Goal: Transaction & Acquisition: Purchase product/service

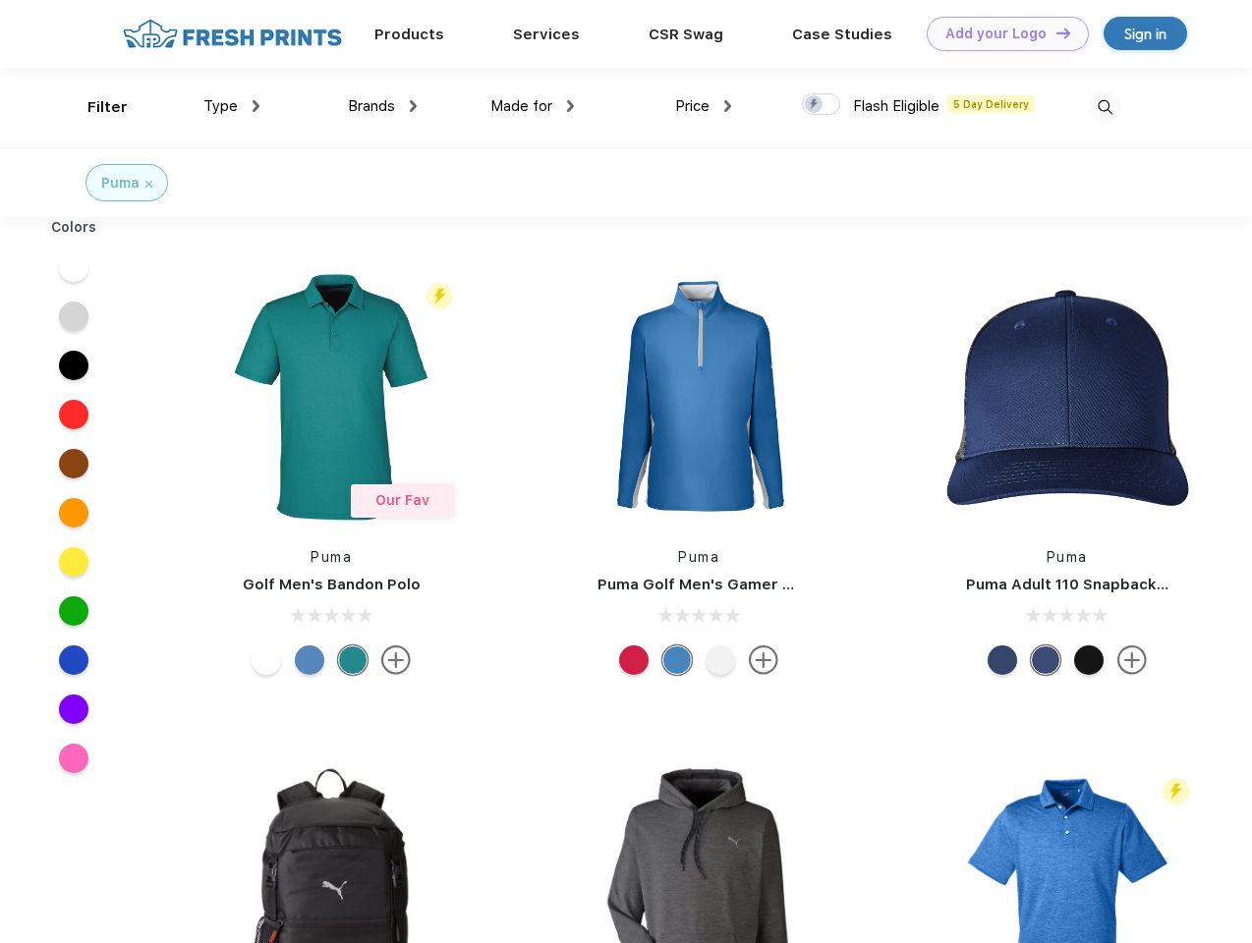
click at [1000, 33] on link "Add your Logo Design Tool" at bounding box center [1008, 34] width 162 height 34
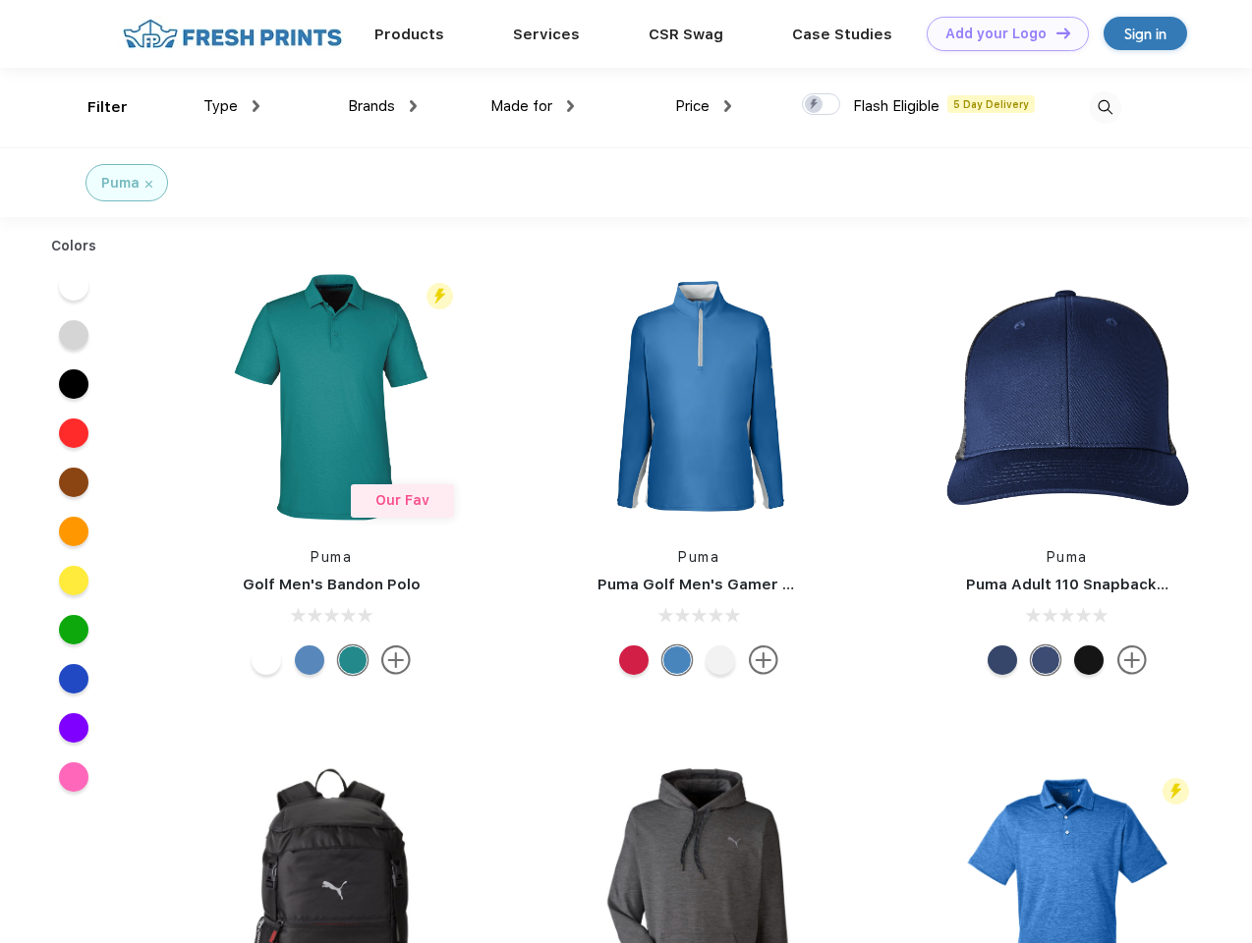
click at [0, 0] on div "Design Tool" at bounding box center [0, 0] width 0 height 0
click at [1054, 32] on link "Add your Logo Design Tool" at bounding box center [1008, 34] width 162 height 34
click at [94, 107] on div "Filter" at bounding box center [107, 107] width 40 height 23
click at [232, 106] on span "Type" at bounding box center [220, 106] width 34 height 18
click at [382, 106] on span "Brands" at bounding box center [371, 106] width 47 height 18
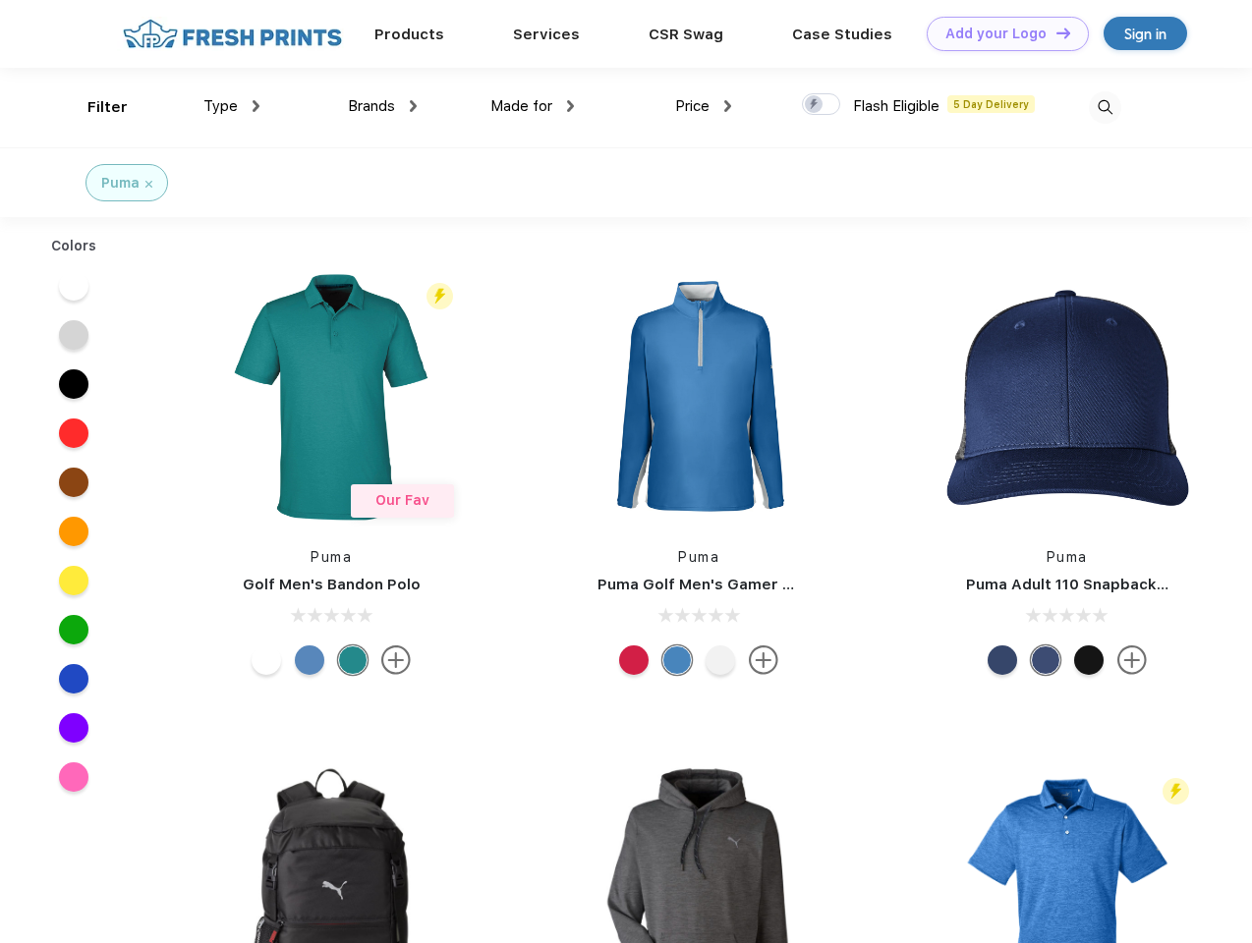
click at [533, 106] on span "Made for" at bounding box center [521, 106] width 62 height 18
click at [704, 106] on span "Price" at bounding box center [692, 106] width 34 height 18
click at [821, 105] on div at bounding box center [821, 104] width 38 height 22
click at [815, 105] on input "checkbox" at bounding box center [808, 98] width 13 height 13
click at [1104, 107] on img at bounding box center [1105, 107] width 32 height 32
